Goal: Find specific page/section: Find specific page/section

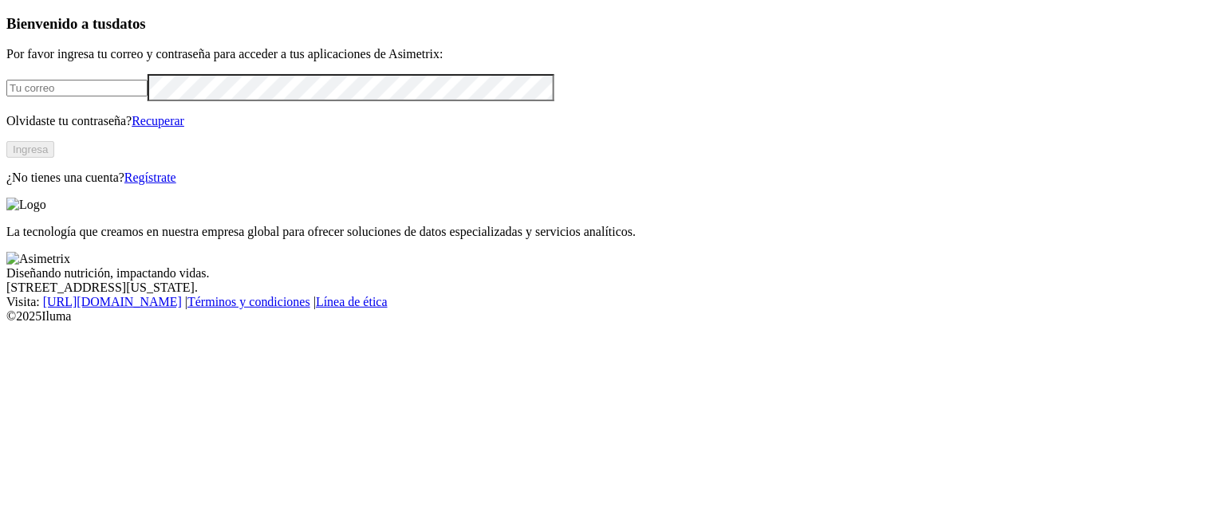
type input "[PERSON_NAME][EMAIL_ADDRESS][PERSON_NAME][DOMAIN_NAME]"
click at [54, 158] on button "Ingresa" at bounding box center [30, 149] width 48 height 17
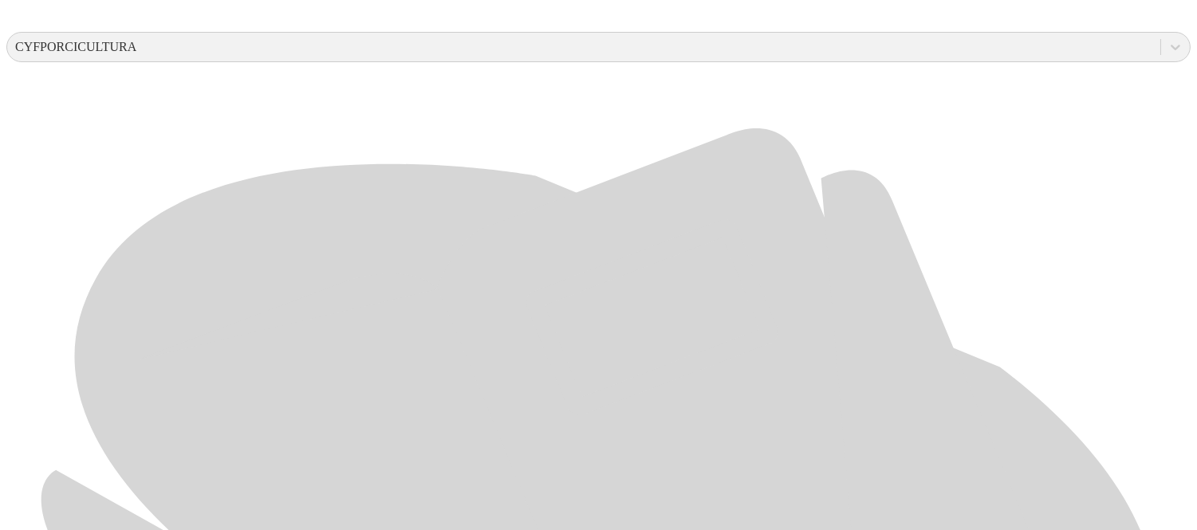
scroll to position [559, 0]
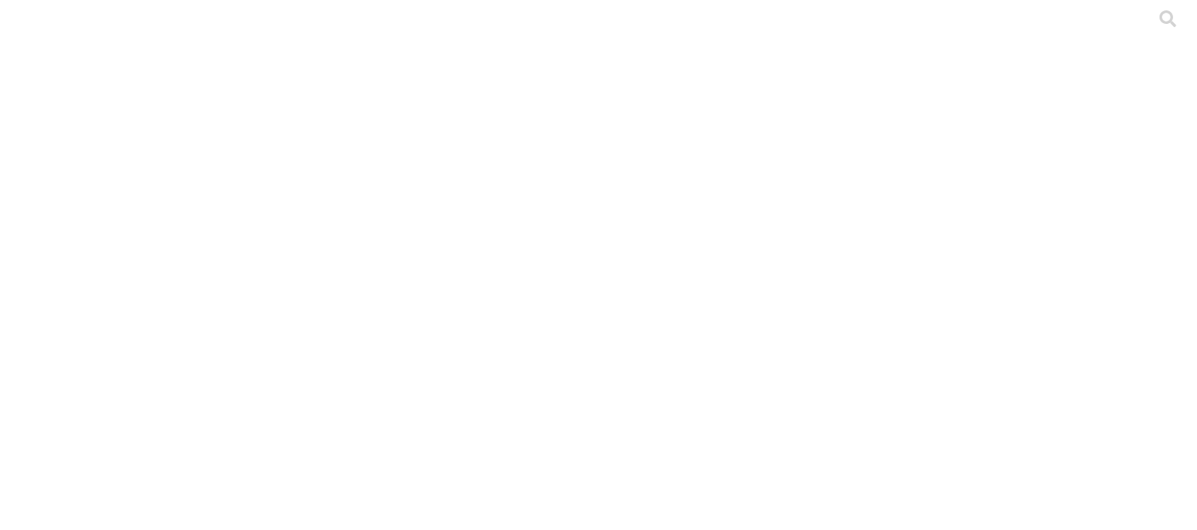
scroll to position [148, 0]
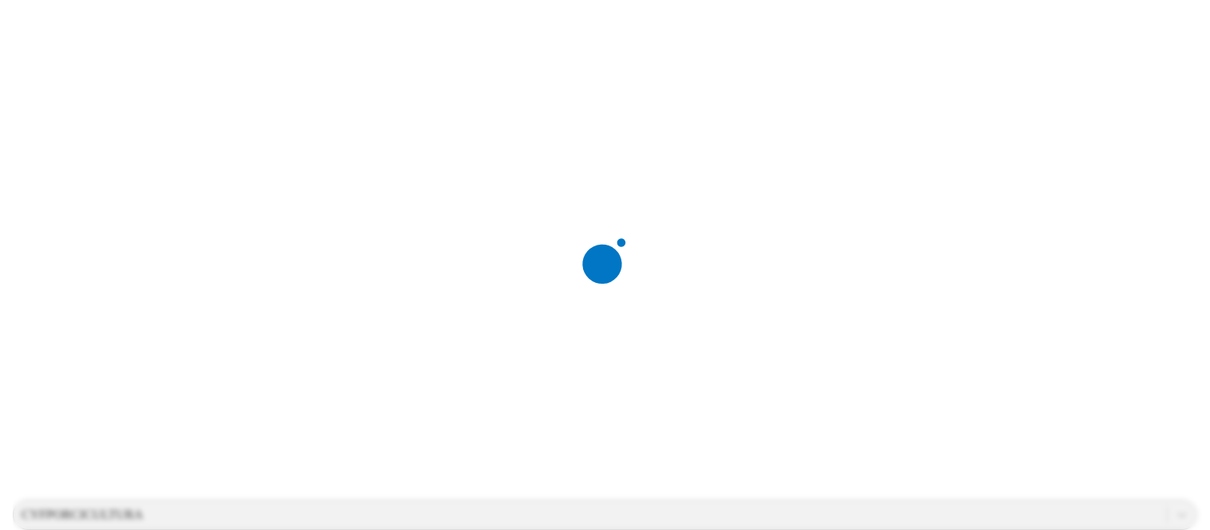
scroll to position [0, 0]
